Goal: Task Accomplishment & Management: Manage account settings

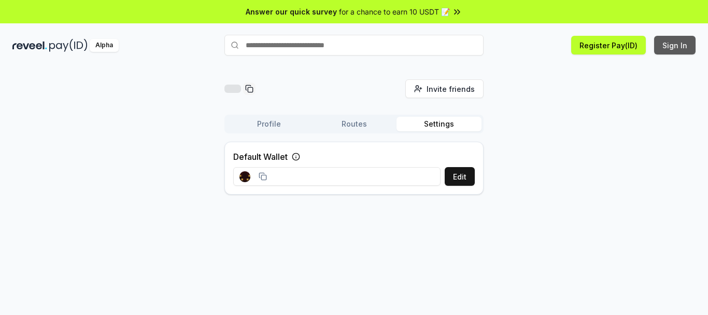
click at [673, 48] on button "Sign In" at bounding box center [674, 45] width 41 height 19
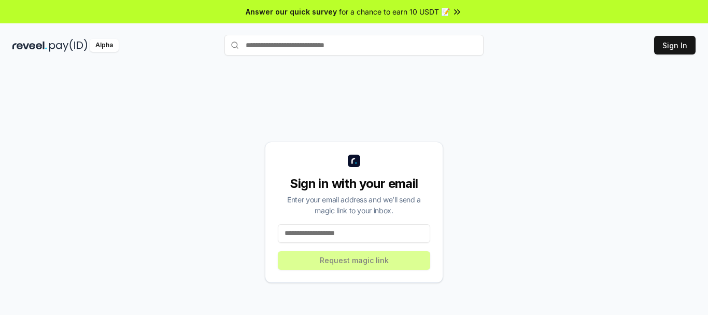
click at [346, 237] on input at bounding box center [354, 233] width 152 height 19
drag, startPoint x: 346, startPoint y: 237, endPoint x: 348, endPoint y: 242, distance: 5.4
click at [346, 237] on input at bounding box center [354, 233] width 152 height 19
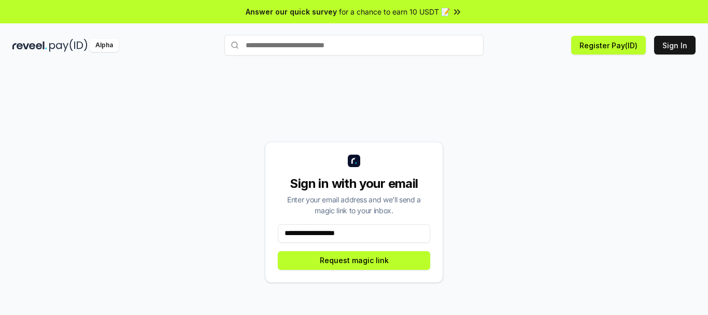
click at [317, 232] on input "**********" at bounding box center [354, 233] width 152 height 19
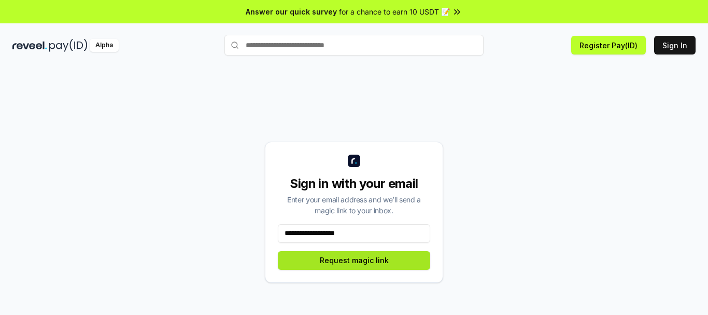
type input "**********"
click at [318, 254] on button "Request magic link" at bounding box center [354, 260] width 152 height 19
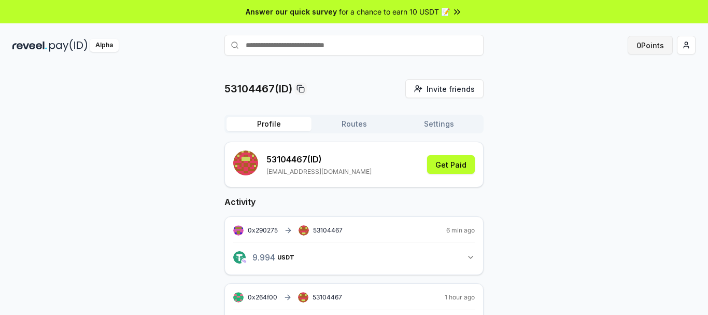
click at [649, 41] on button "0 Points" at bounding box center [649, 45] width 45 height 19
click at [375, 44] on input "text" at bounding box center [353, 45] width 259 height 21
type input "********"
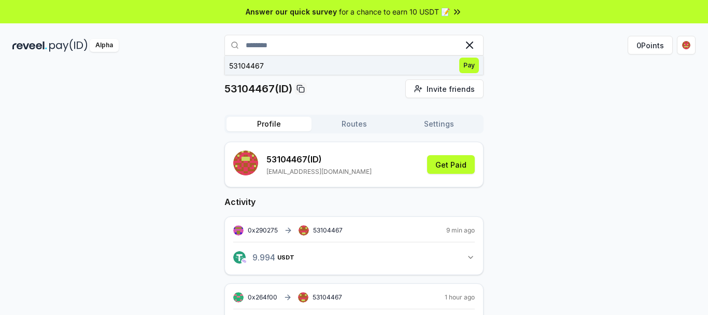
click at [467, 64] on span "Pay" at bounding box center [469, 66] width 20 height 16
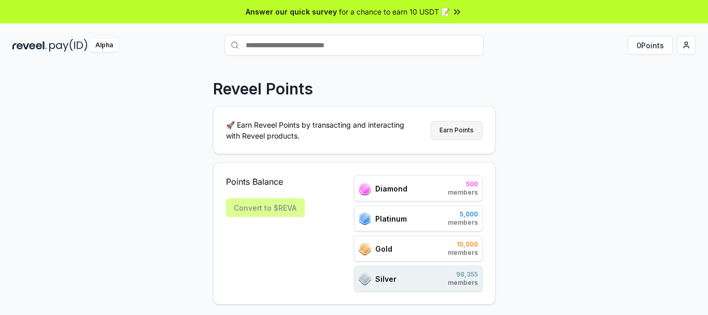
click at [462, 132] on button "Earn Points" at bounding box center [457, 130] width 52 height 19
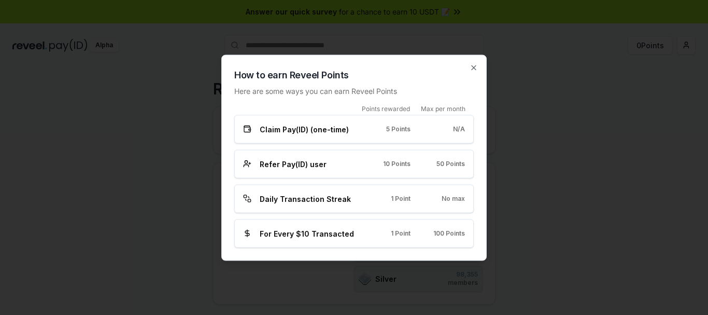
click at [320, 134] on span "Claim Pay(ID) (one-time)" at bounding box center [304, 128] width 89 height 11
click at [334, 202] on span "Daily Transaction Streak" at bounding box center [305, 198] width 91 height 11
click at [331, 243] on div "For Every $10 Transacted 1 Point 100 Points" at bounding box center [353, 233] width 239 height 28
click at [422, 226] on div "For Every $10 Transacted 1 Point 100 Points" at bounding box center [353, 233] width 239 height 28
click at [472, 68] on icon "button" at bounding box center [473, 67] width 8 height 8
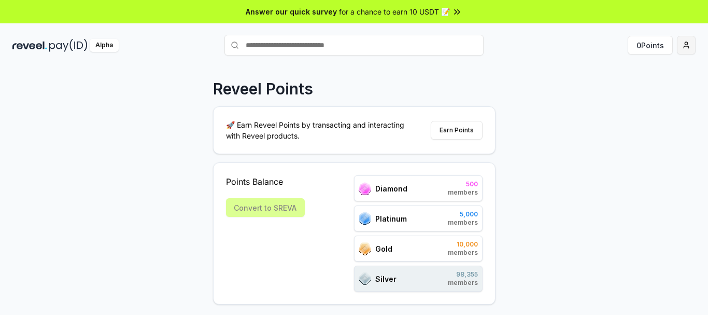
click at [687, 48] on html "Answer our quick survey for a chance to earn 10 USDT 📝 Alpha 0 Points Reveel Po…" at bounding box center [354, 157] width 708 height 315
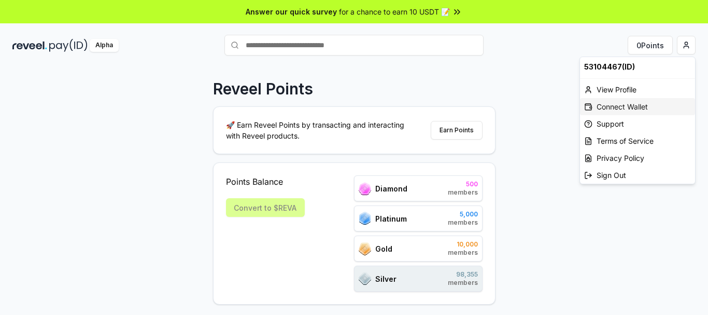
click at [622, 108] on div "Connect Wallet" at bounding box center [637, 106] width 115 height 17
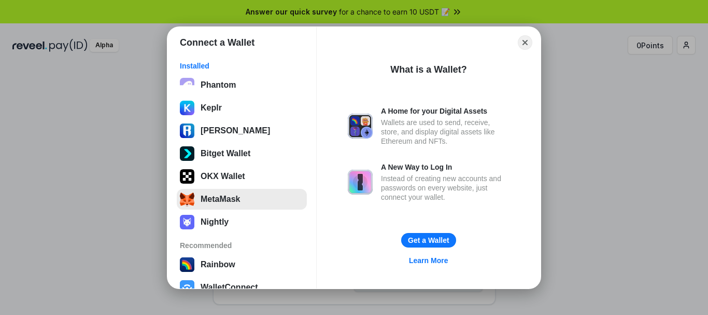
click at [219, 201] on button "MetaMask" at bounding box center [242, 199] width 130 height 21
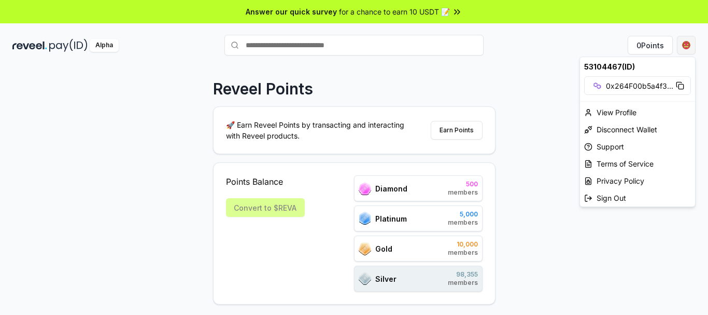
click at [682, 42] on html "Answer our quick survey for a chance to earn 10 USDT 📝 Alpha 0 Points Reveel Po…" at bounding box center [354, 157] width 708 height 315
click at [626, 113] on div "View Profile" at bounding box center [637, 112] width 115 height 17
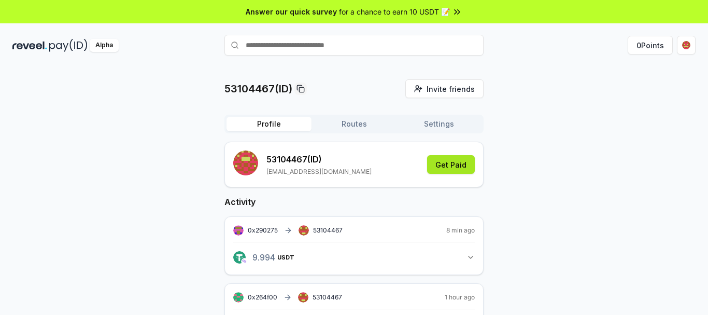
click at [461, 169] on button "Get Paid" at bounding box center [451, 164] width 48 height 19
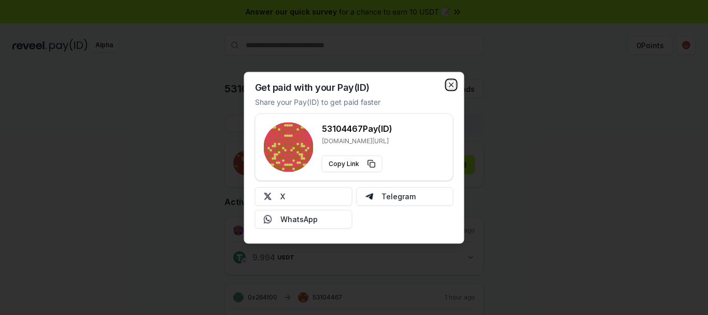
click at [452, 85] on icon "button" at bounding box center [451, 84] width 4 height 4
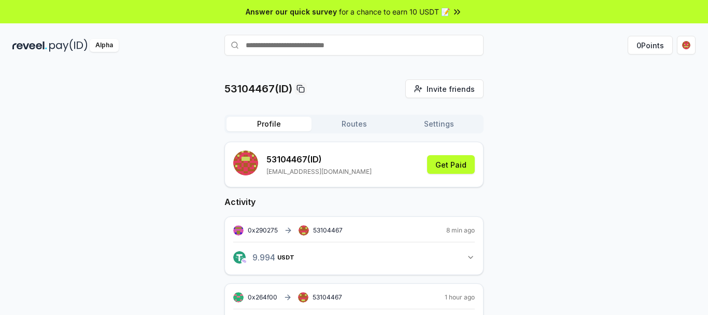
click at [372, 124] on button "Routes" at bounding box center [353, 124] width 85 height 15
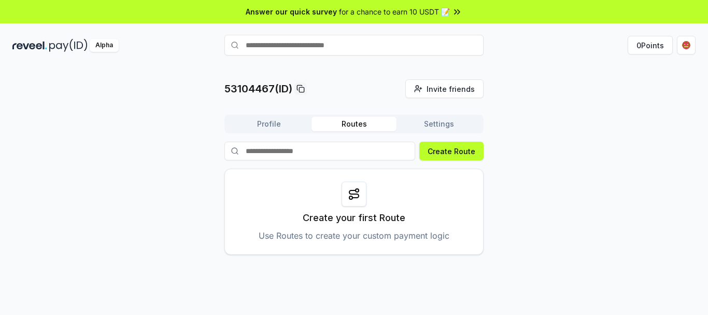
click at [349, 196] on icon at bounding box center [354, 194] width 12 height 12
click at [455, 149] on button "Create Route" at bounding box center [451, 150] width 64 height 19
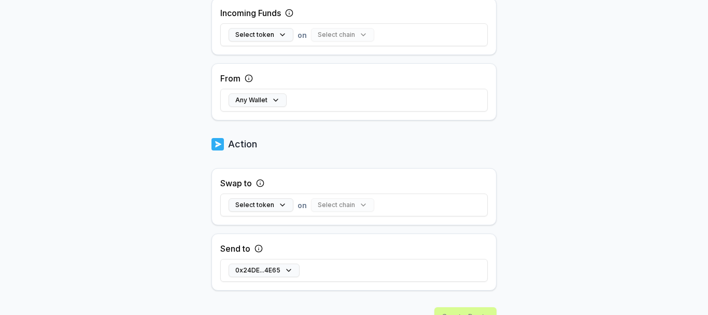
scroll to position [353, 0]
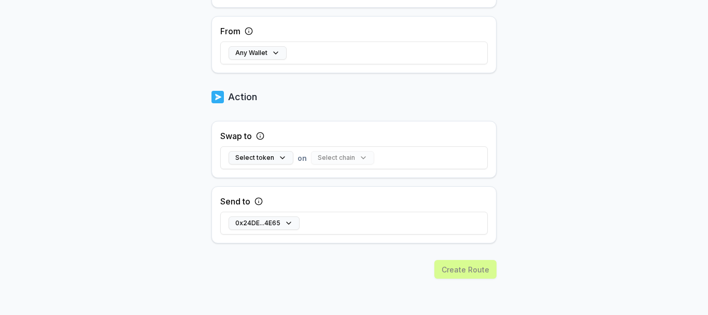
click at [478, 267] on div "Create Route" at bounding box center [353, 287] width 285 height 55
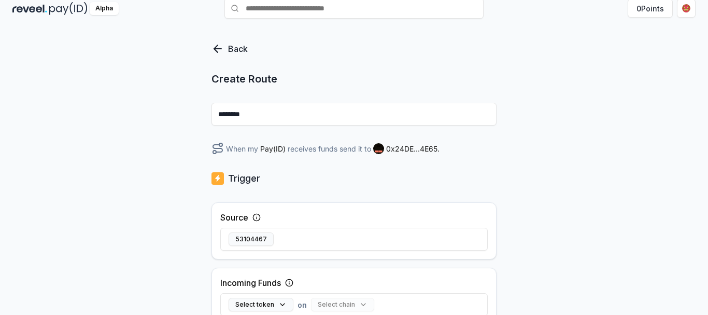
scroll to position [0, 0]
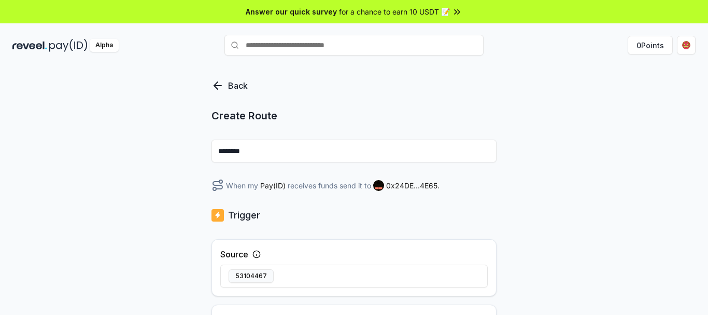
click at [235, 86] on p "Back" at bounding box center [238, 85] width 20 height 12
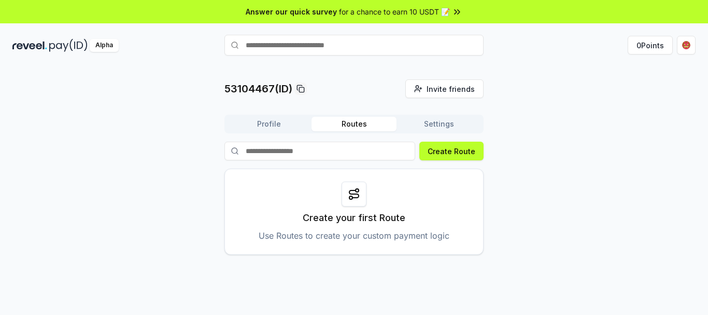
click at [277, 124] on button "Profile" at bounding box center [268, 124] width 85 height 15
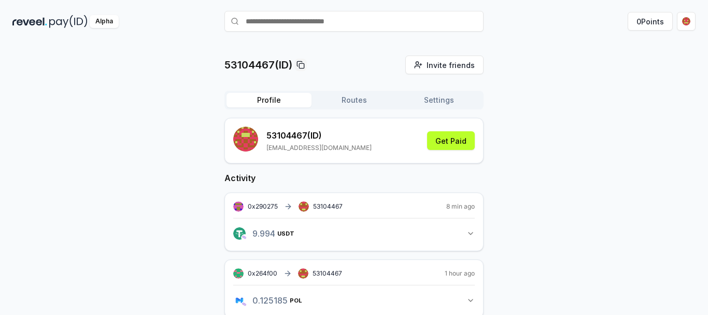
scroll to position [30, 0]
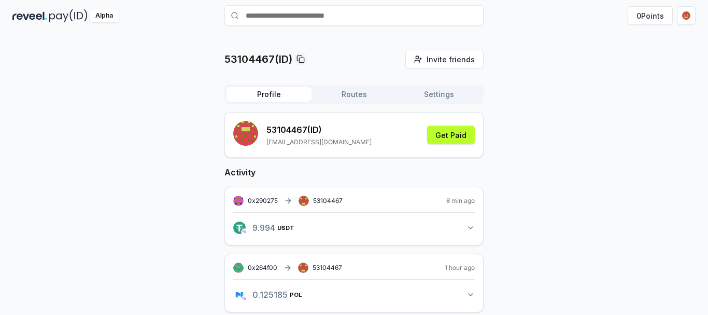
click at [463, 233] on button "9.994 USDT 9.993600000000001 USDT" at bounding box center [353, 228] width 241 height 18
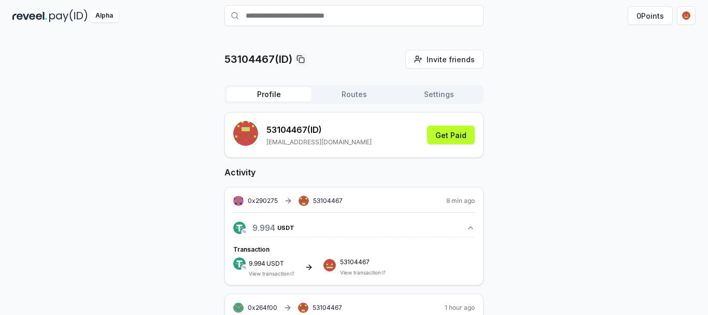
click at [309, 267] on icon at bounding box center [308, 267] width 5 height 0
click at [346, 264] on span "53104467" at bounding box center [363, 262] width 46 height 6
click at [355, 271] on link "View transaction" at bounding box center [360, 272] width 41 height 6
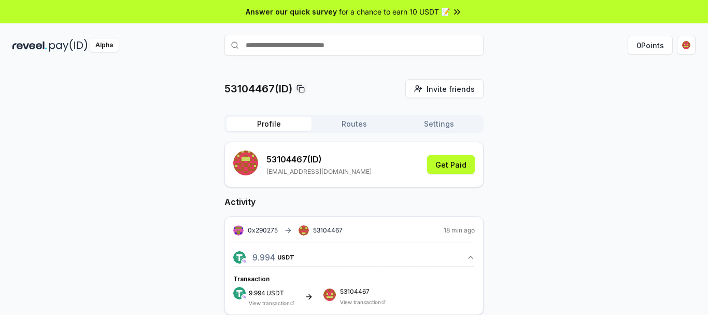
click at [407, 45] on input "text" at bounding box center [353, 45] width 259 height 21
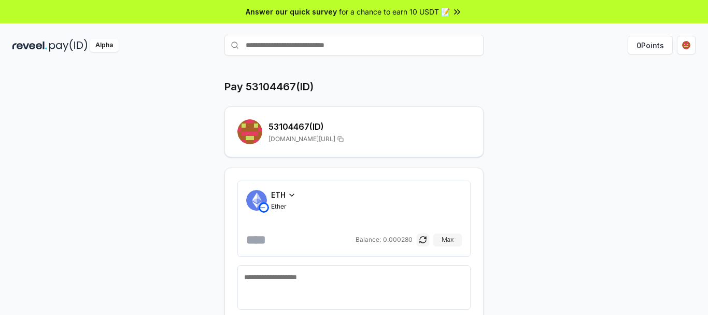
click at [284, 198] on span "ETH" at bounding box center [278, 194] width 15 height 11
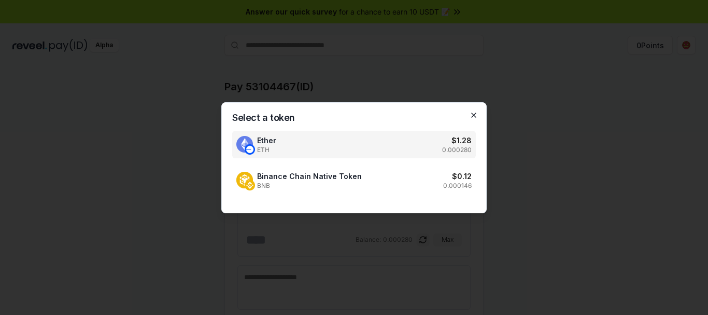
click at [472, 114] on icon "button" at bounding box center [473, 115] width 8 height 8
